Goal: Find specific page/section

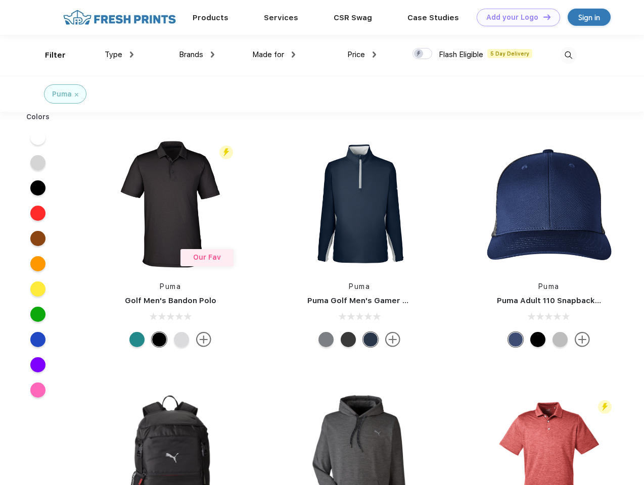
scroll to position [1, 0]
click at [514, 17] on link "Add your Logo Design Tool" at bounding box center [517, 18] width 83 height 18
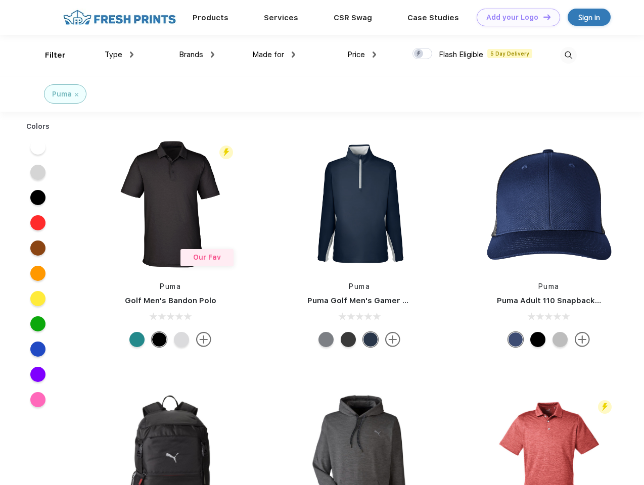
click at [0, 0] on div "Design Tool" at bounding box center [0, 0] width 0 height 0
click at [542, 17] on link "Add your Logo Design Tool" at bounding box center [517, 18] width 83 height 18
click at [48, 55] on div "Filter" at bounding box center [55, 56] width 21 height 12
click at [119, 55] on span "Type" at bounding box center [114, 54] width 18 height 9
click at [197, 55] on span "Brands" at bounding box center [191, 54] width 24 height 9
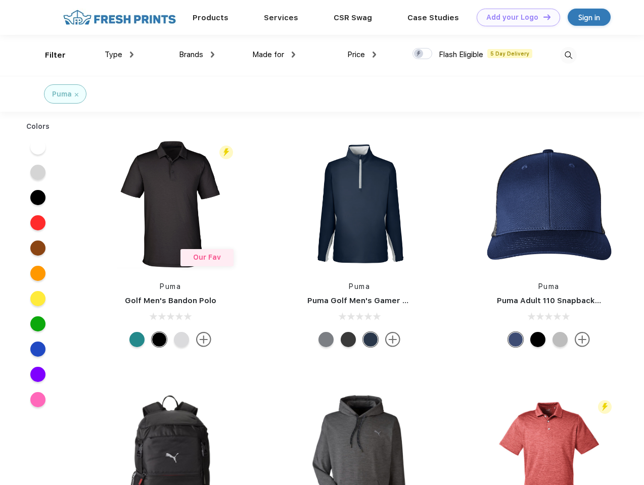
click at [274, 55] on span "Made for" at bounding box center [268, 54] width 32 height 9
click at [362, 55] on span "Price" at bounding box center [356, 54] width 18 height 9
click at [422, 54] on div at bounding box center [422, 53] width 20 height 11
click at [419, 54] on input "checkbox" at bounding box center [415, 50] width 7 height 7
click at [568, 55] on img at bounding box center [568, 55] width 17 height 17
